Goal: Task Accomplishment & Management: Complete application form

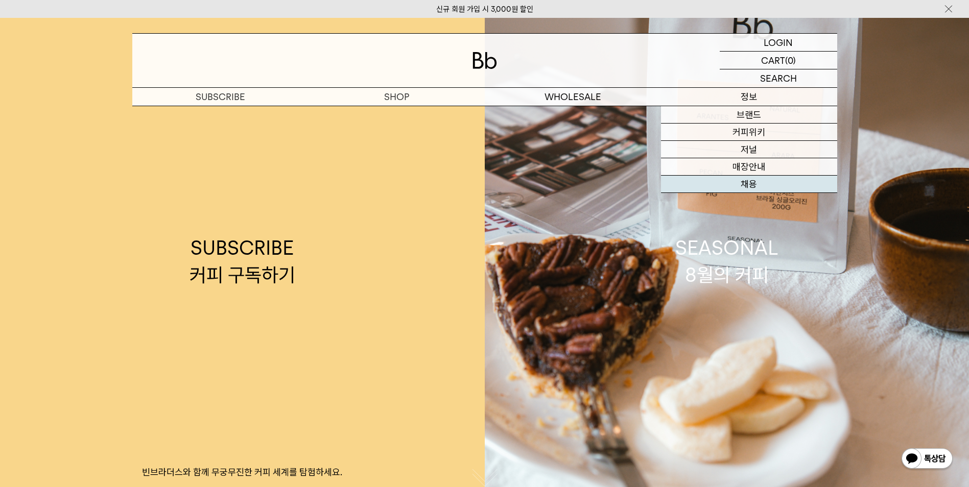
click at [754, 179] on link "채용" at bounding box center [749, 184] width 176 height 17
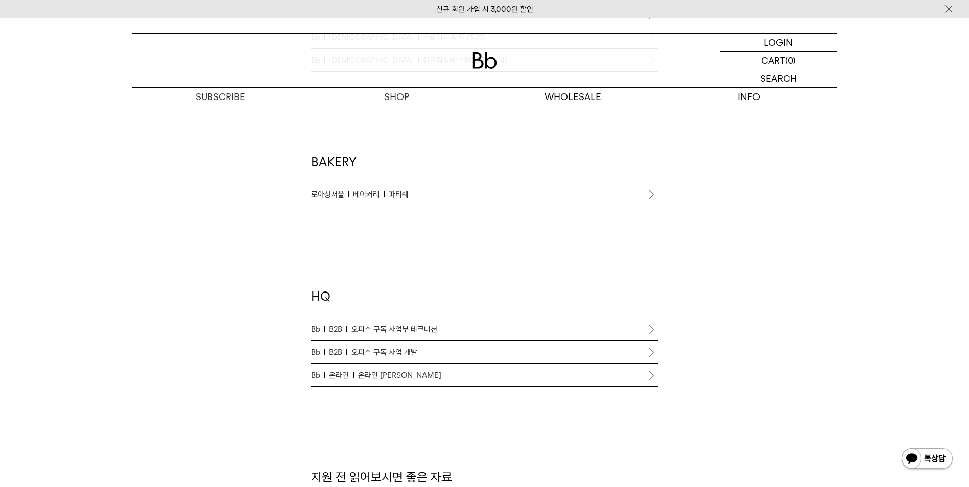
scroll to position [772, 0]
click at [421, 322] on link "Bb B2B 오피스 구독 사업부 테크니션" at bounding box center [484, 329] width 347 height 22
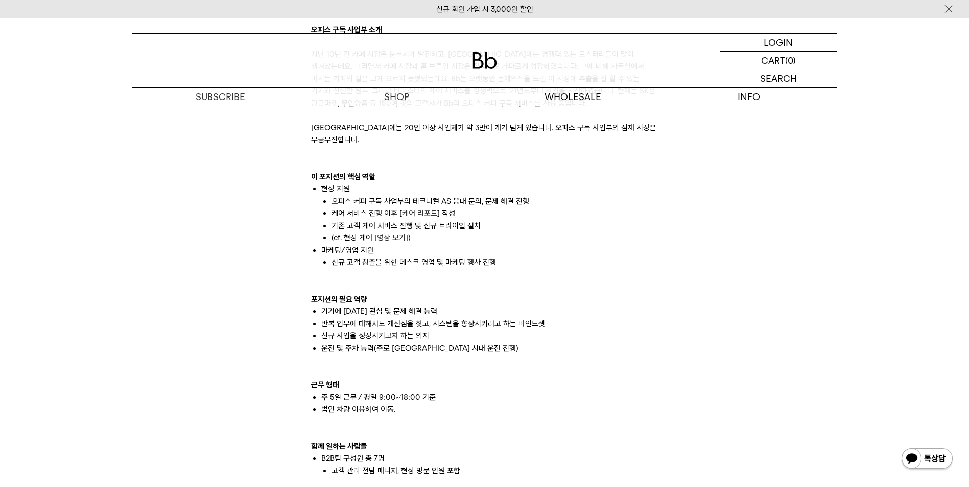
click at [423, 330] on li "신규 사업을 성장시키고자 하는 의지" at bounding box center [489, 336] width 337 height 12
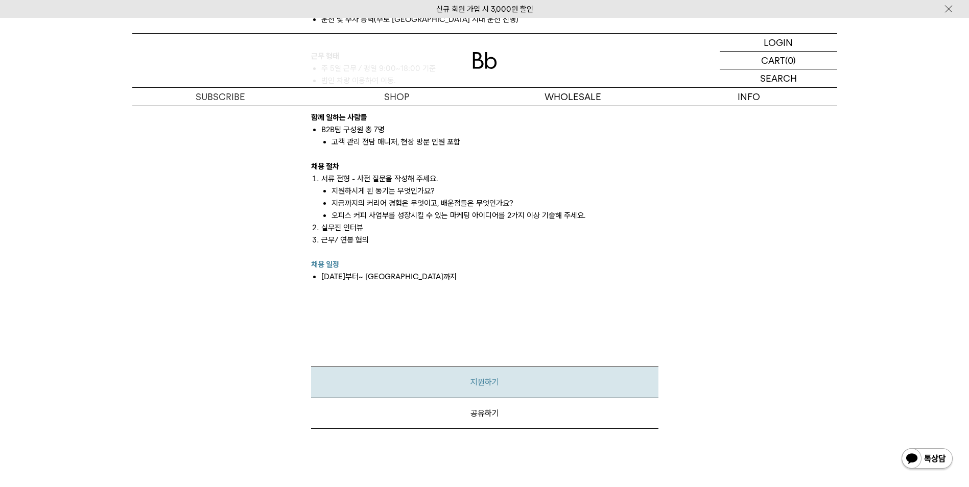
scroll to position [1011, 0]
click at [465, 370] on link "지원하기" at bounding box center [484, 381] width 347 height 31
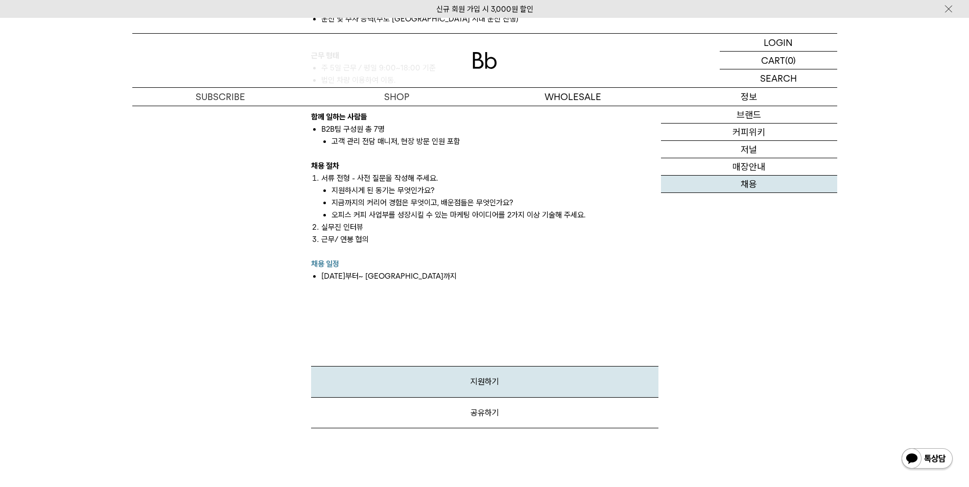
click at [696, 182] on link "채용" at bounding box center [749, 184] width 176 height 17
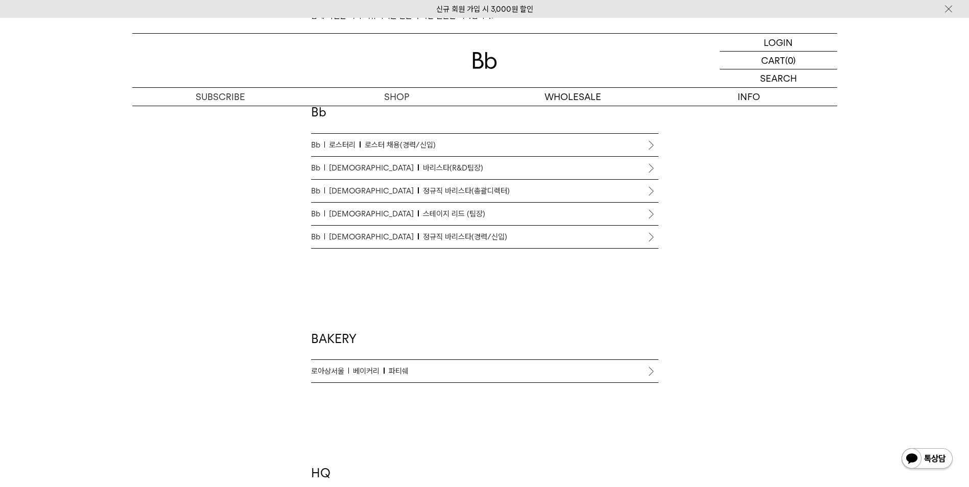
scroll to position [593, 0]
click at [423, 234] on span "정규직 바리스타(경력/신입)" at bounding box center [465, 239] width 84 height 12
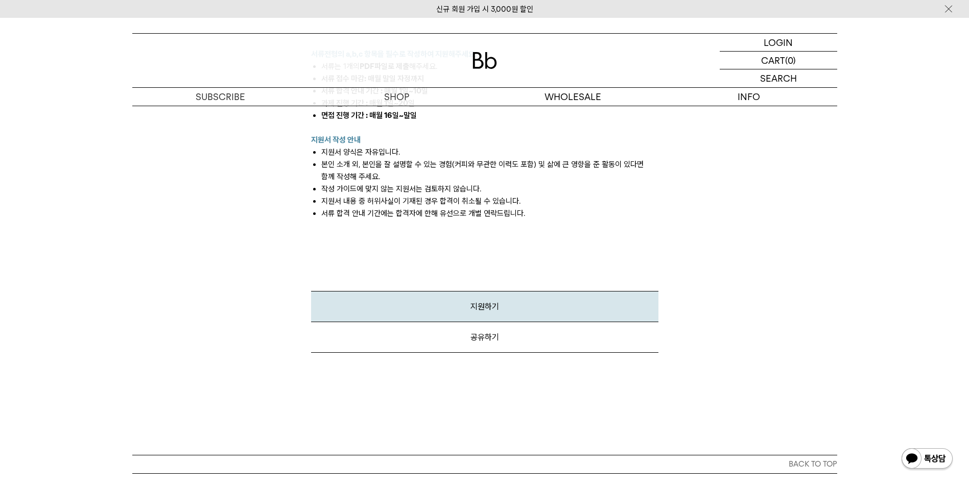
scroll to position [1442, 0]
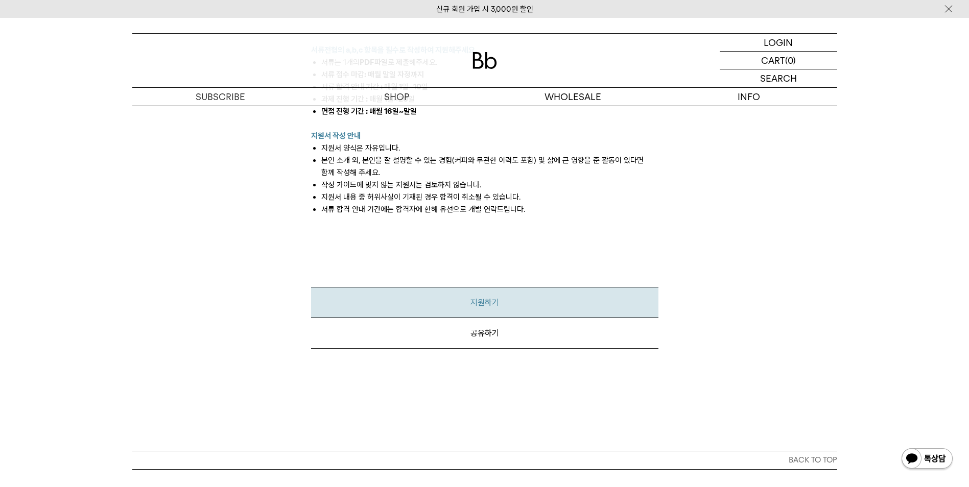
click at [464, 291] on link "지원하기" at bounding box center [484, 302] width 347 height 31
